Goal: Task Accomplishment & Management: Use online tool/utility

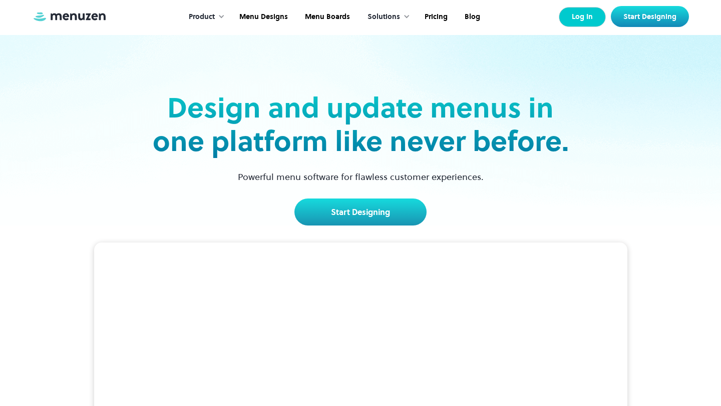
click at [580, 26] on link "Log In" at bounding box center [582, 17] width 47 height 20
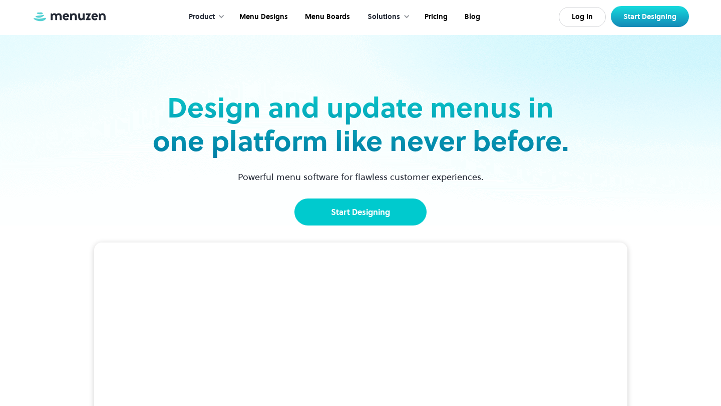
click at [357, 212] on link "Start Designing" at bounding box center [360, 212] width 132 height 27
click at [345, 220] on link "Start Designing" at bounding box center [360, 212] width 132 height 27
